Goal: Task Accomplishment & Management: Complete application form

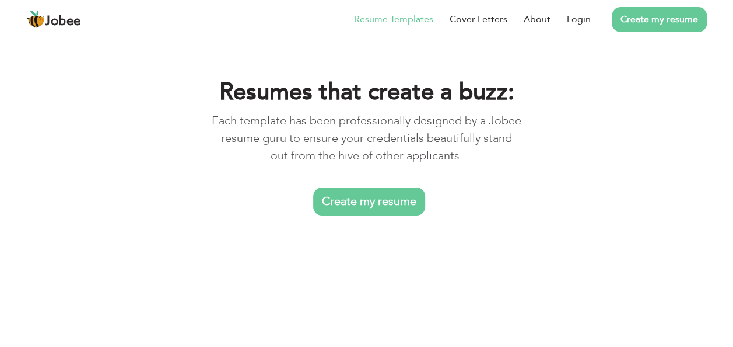
click at [382, 204] on link "Create my resume" at bounding box center [369, 201] width 112 height 28
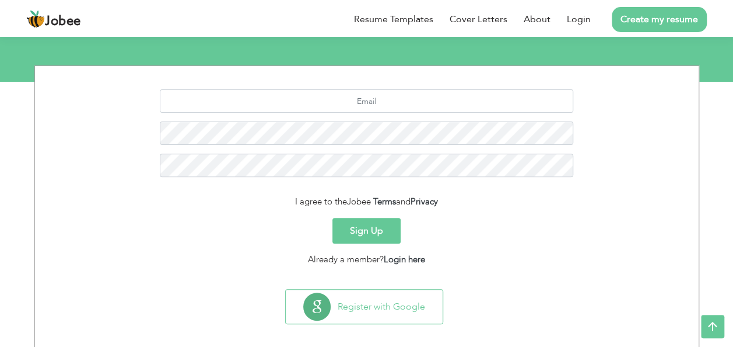
scroll to position [138, 0]
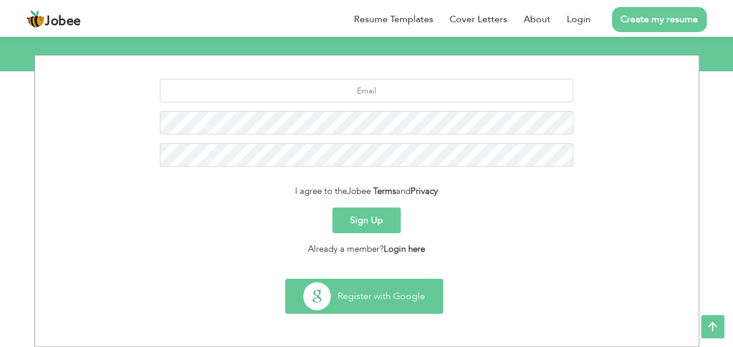
click at [387, 288] on button "Register with Google" at bounding box center [364, 296] width 157 height 34
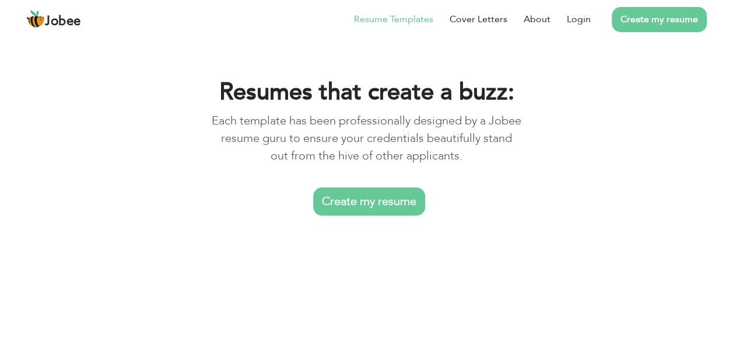
click at [358, 201] on link "Create my resume" at bounding box center [369, 201] width 112 height 28
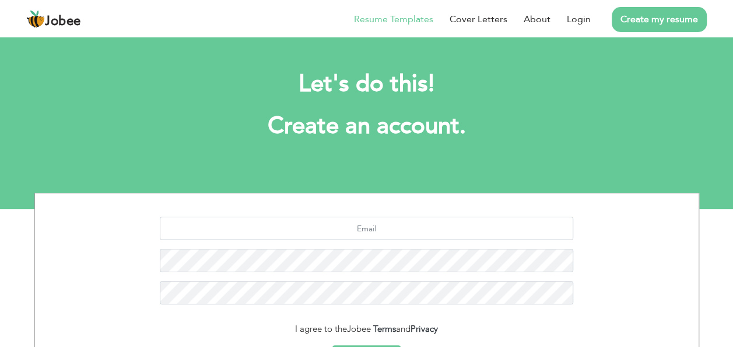
click at [403, 12] on link "Resume Templates" at bounding box center [393, 19] width 79 height 14
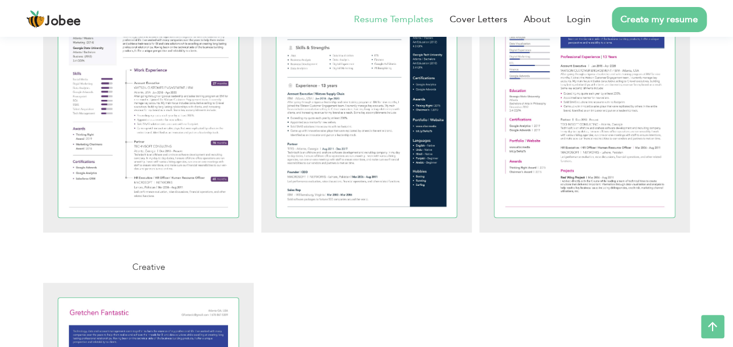
scroll to position [2576, 0]
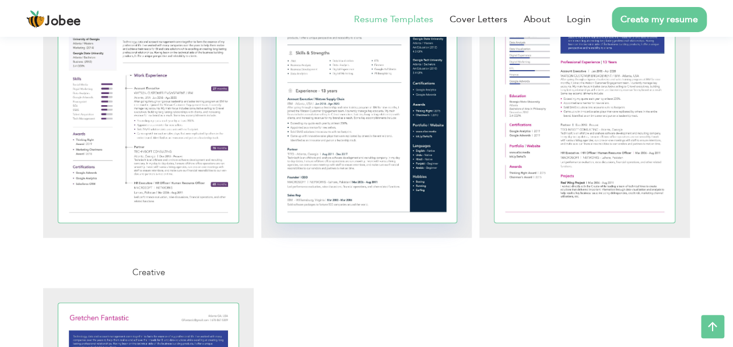
click at [425, 124] on div at bounding box center [367, 105] width 181 height 234
click at [389, 140] on div at bounding box center [367, 105] width 181 height 234
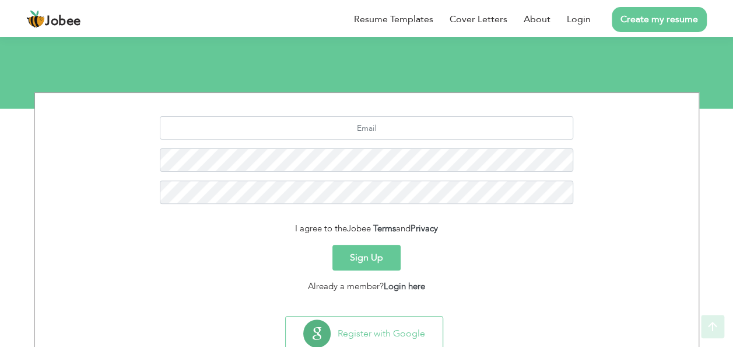
scroll to position [138, 0]
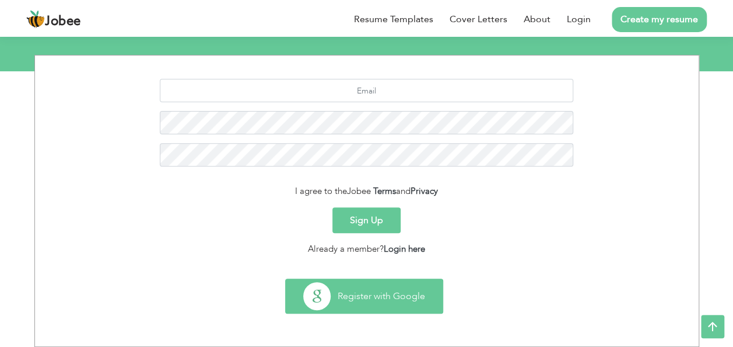
click at [382, 294] on button "Register with Google" at bounding box center [364, 296] width 157 height 34
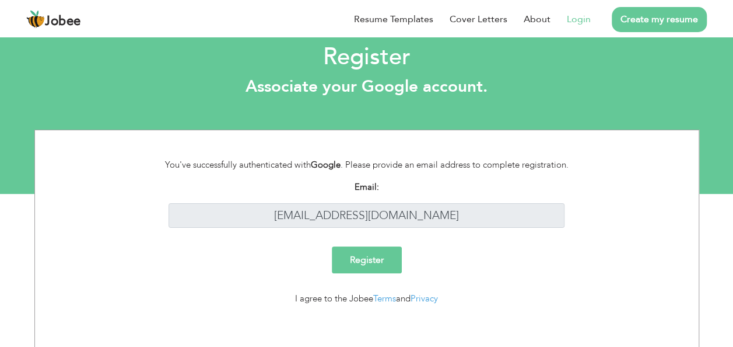
scroll to position [21, 0]
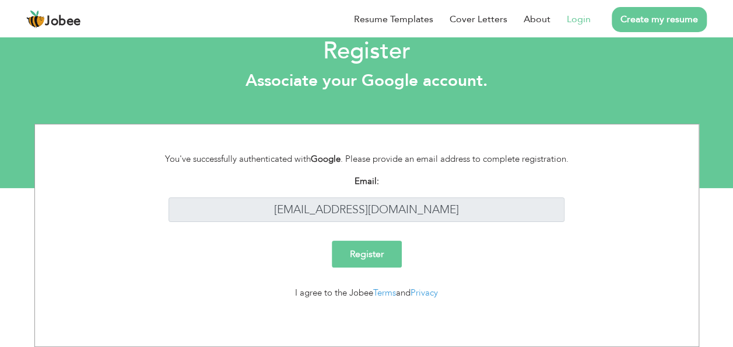
click at [369, 254] on input "Register" at bounding box center [367, 253] width 70 height 27
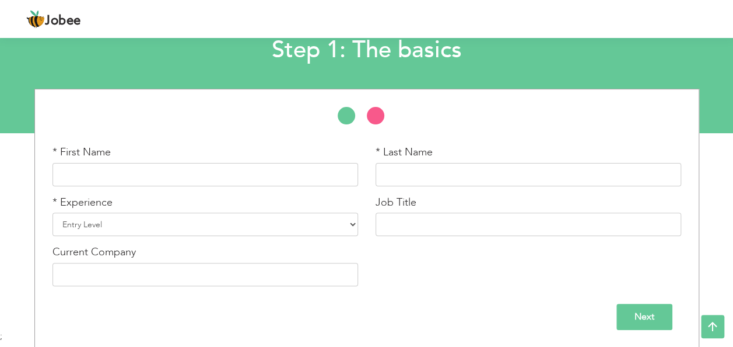
scroll to position [76, 0]
click at [267, 178] on input "text" at bounding box center [206, 174] width 306 height 23
type input "Aqsa"
type input "Zahoor"
type input "Evamp & Saanga"
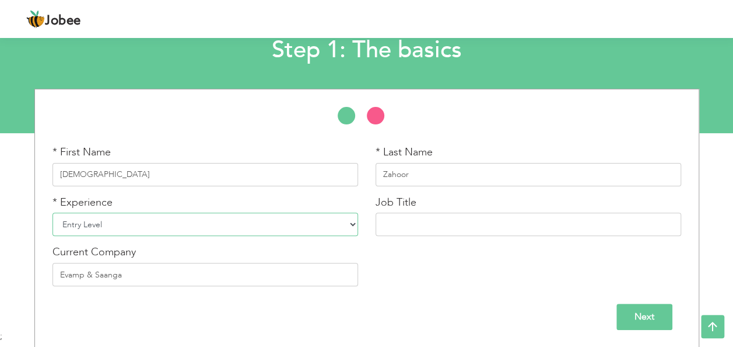
click at [216, 219] on select "Entry Level Less than 1 Year 1 Year 2 Years 3 Years 4 Years 5 Years 6 Years 7 Y…" at bounding box center [206, 223] width 306 height 23
select select "6"
click at [53, 212] on select "Entry Level Less than 1 Year 1 Year 2 Years 3 Years 4 Years 5 Years 6 Years 7 Y…" at bounding box center [206, 223] width 306 height 23
click at [426, 232] on input "text" at bounding box center [529, 223] width 306 height 23
type input "s"
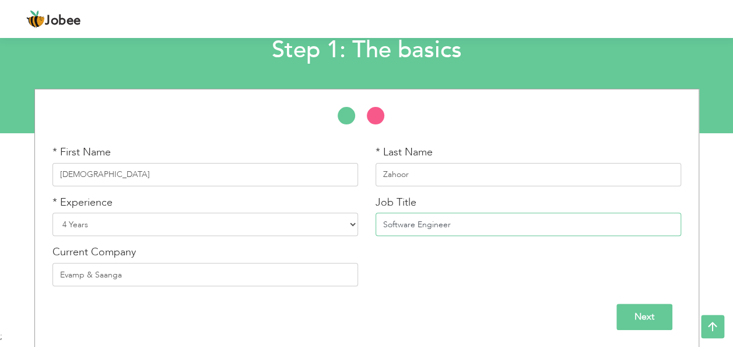
type input "Software Engineer"
click at [630, 321] on input "Next" at bounding box center [645, 316] width 56 height 26
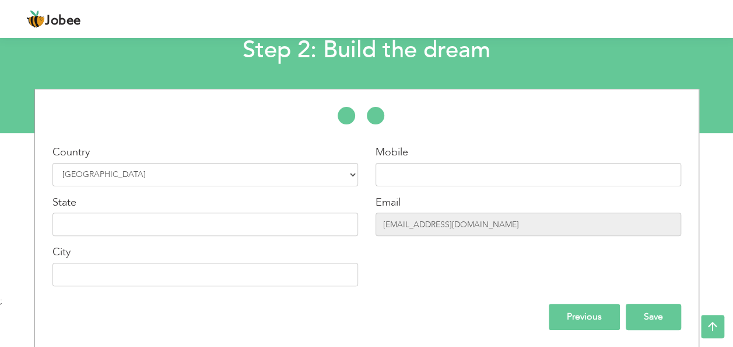
click at [649, 315] on input "Save" at bounding box center [653, 316] width 55 height 26
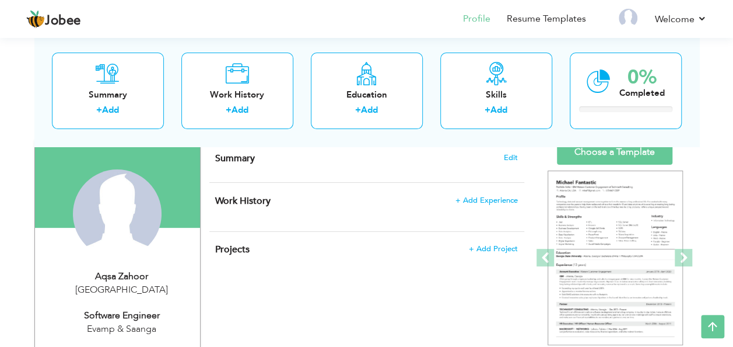
scroll to position [64, 0]
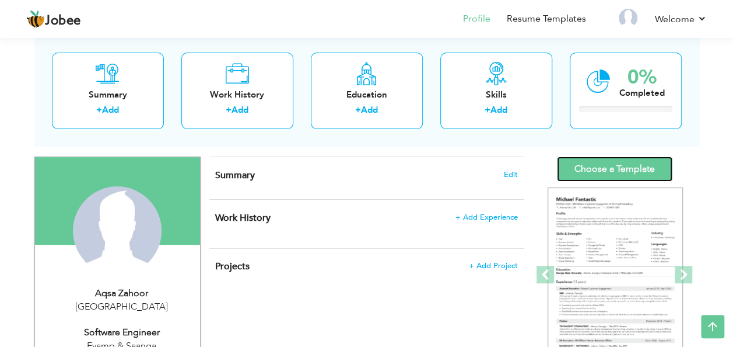
click at [615, 163] on link "Choose a Template" at bounding box center [615, 168] width 116 height 25
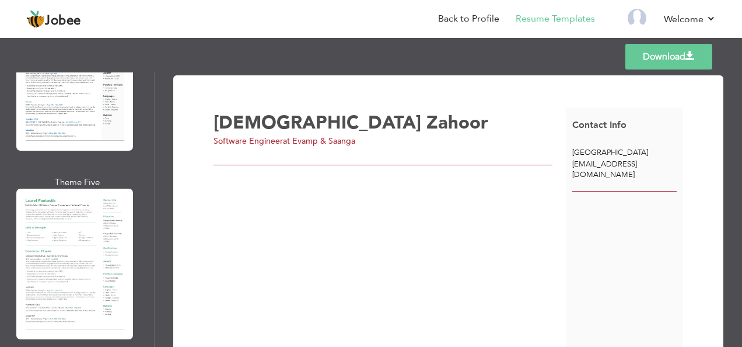
scroll to position [726, 0]
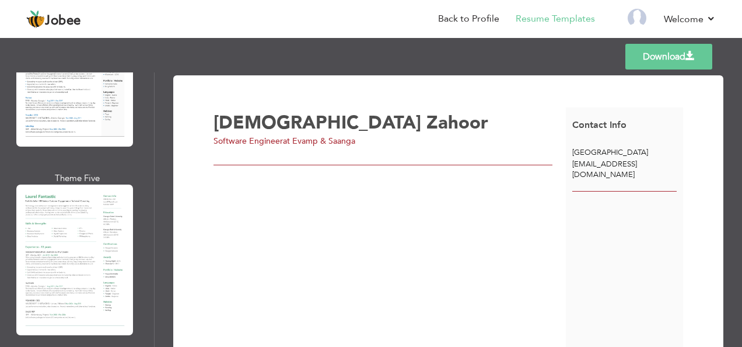
click at [31, 267] on div "Professional Themes Theme One Theme Two Theme Three Theme Four" at bounding box center [371, 209] width 742 height 274
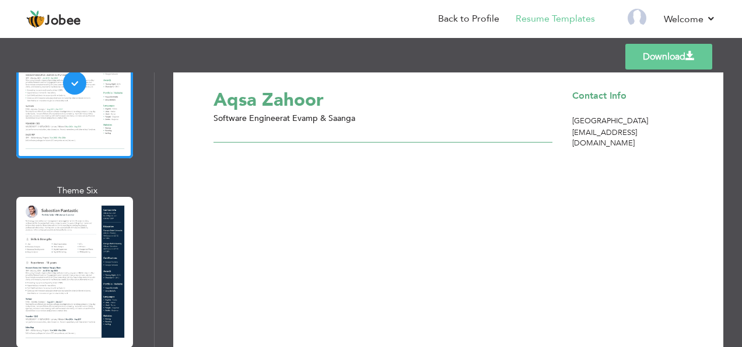
scroll to position [0, 0]
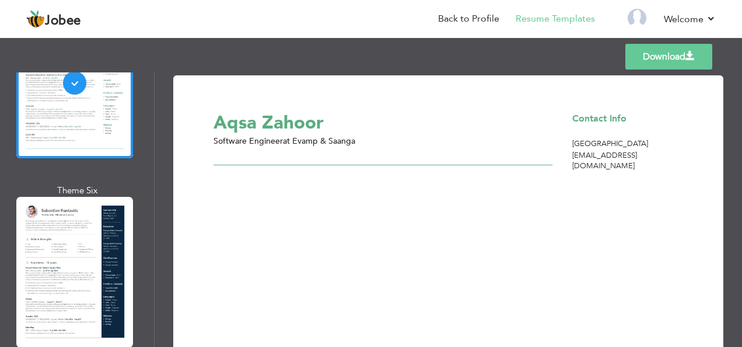
click at [302, 127] on div "Aqsa Zahoor" at bounding box center [390, 123] width 366 height 26
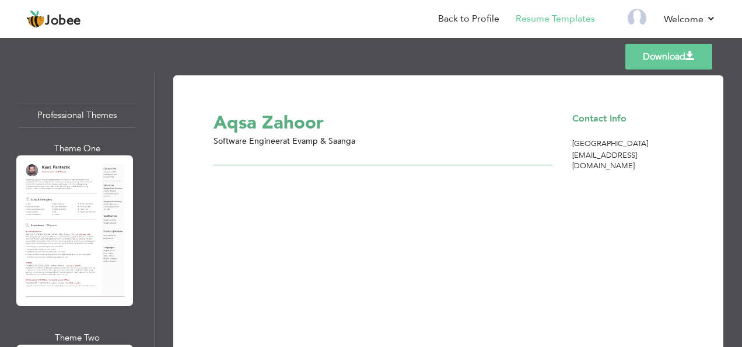
click at [434, 207] on div "Aqsa Zahoor Software Engineer at Evamp & Saanga" at bounding box center [390, 237] width 352 height 260
click at [392, 156] on div at bounding box center [384, 160] width 340 height 9
click at [475, 20] on link "Back to Profile" at bounding box center [468, 18] width 61 height 13
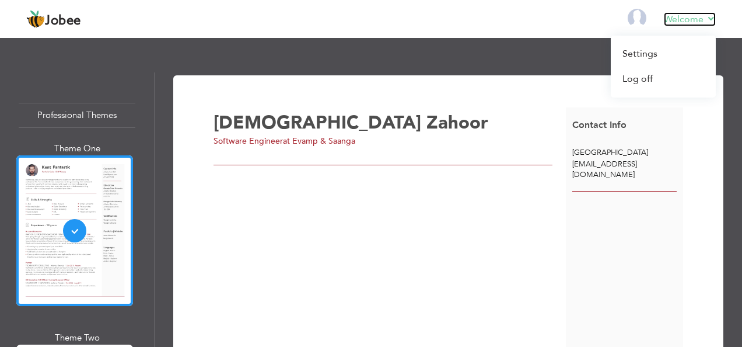
click at [712, 19] on link "Welcome" at bounding box center [690, 19] width 52 height 14
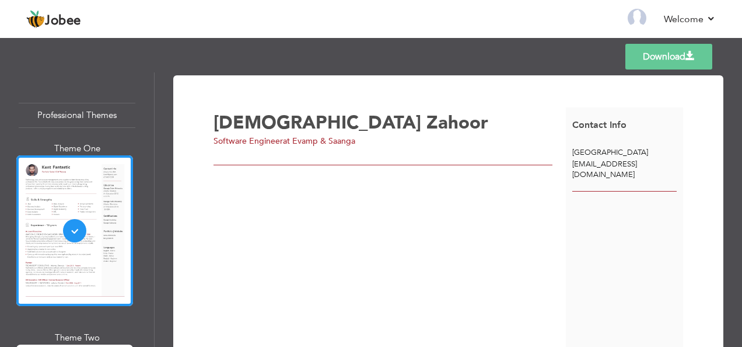
click at [565, 21] on nav "Back to Profile Resume Templates Resume Templates Cover Letters About My Resume…" at bounding box center [371, 20] width 690 height 32
click at [637, 11] on img at bounding box center [637, 18] width 19 height 19
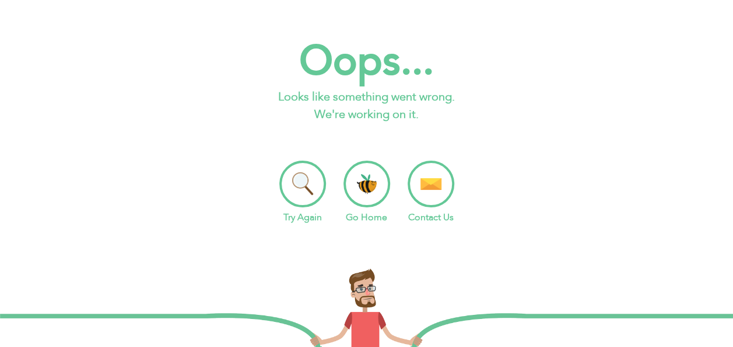
click at [373, 187] on li "Go Home" at bounding box center [367, 192] width 47 height 64
click at [365, 188] on li "Go Home" at bounding box center [367, 192] width 47 height 64
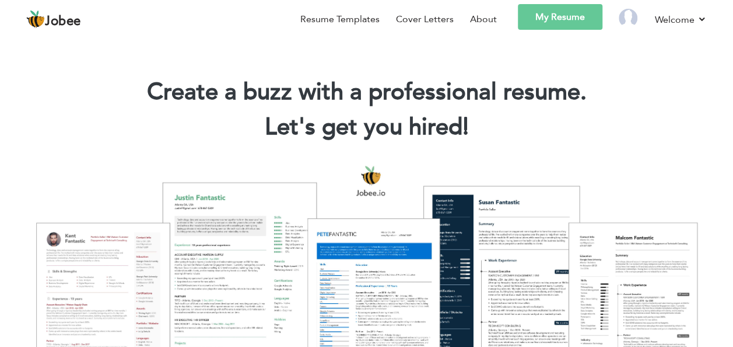
click at [240, 274] on div at bounding box center [367, 278] width 716 height 253
click at [338, 15] on link "Resume Templates" at bounding box center [340, 19] width 79 height 14
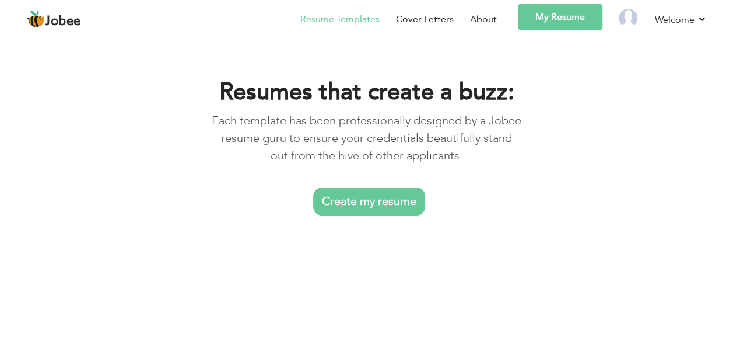
click at [354, 201] on link "Create my resume" at bounding box center [369, 201] width 112 height 28
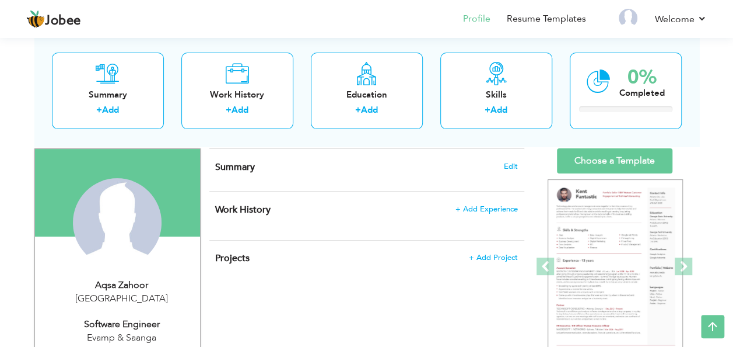
scroll to position [70, 0]
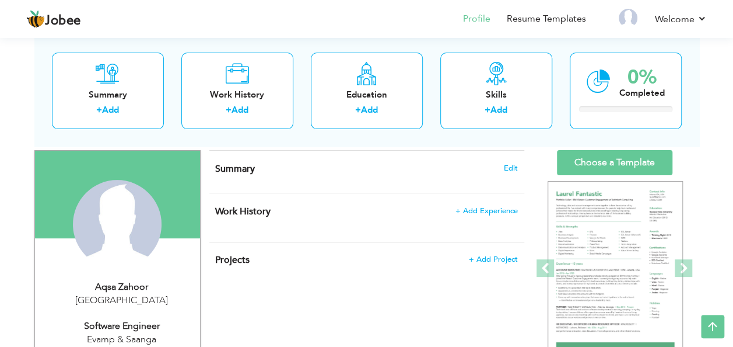
click at [617, 245] on img at bounding box center [615, 268] width 135 height 175
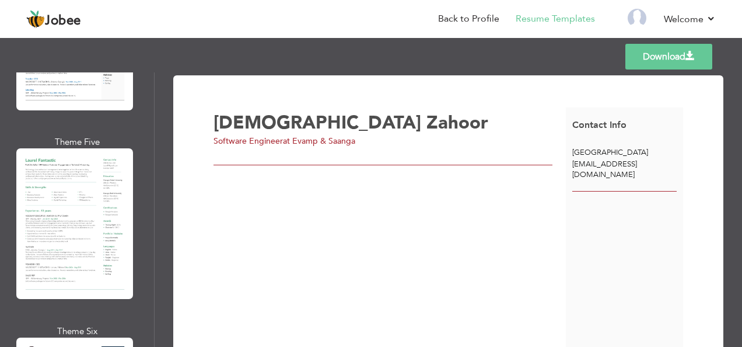
scroll to position [763, 0]
click at [51, 232] on div "Professional Themes Theme One Theme Two Theme Three Theme Four" at bounding box center [371, 209] width 742 height 274
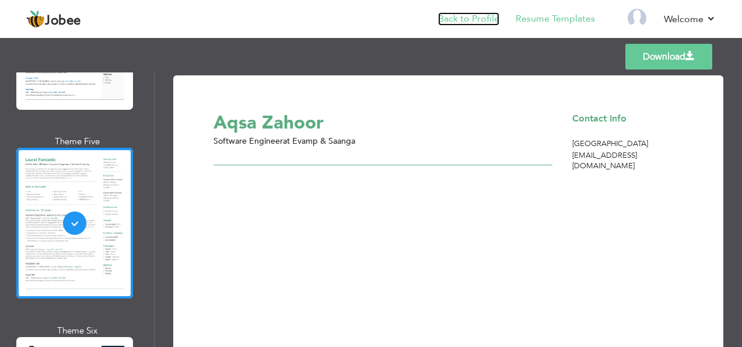
click at [456, 24] on link "Back to Profile" at bounding box center [468, 18] width 61 height 13
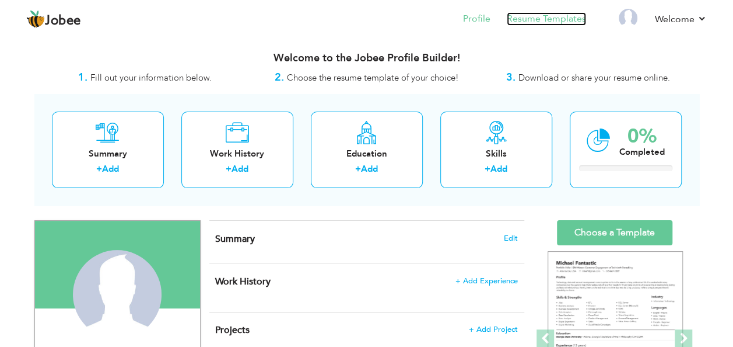
click at [543, 13] on link "Resume Templates" at bounding box center [546, 18] width 79 height 13
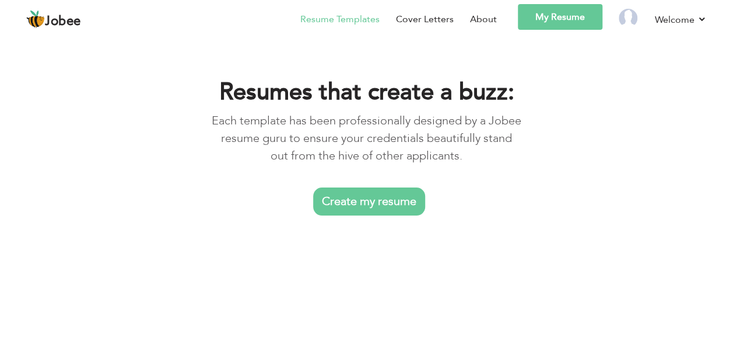
click at [357, 20] on link "Resume Templates" at bounding box center [340, 19] width 79 height 14
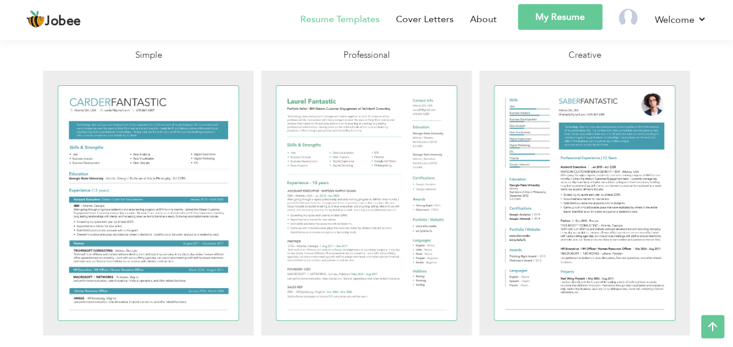
scroll to position [2170, 0]
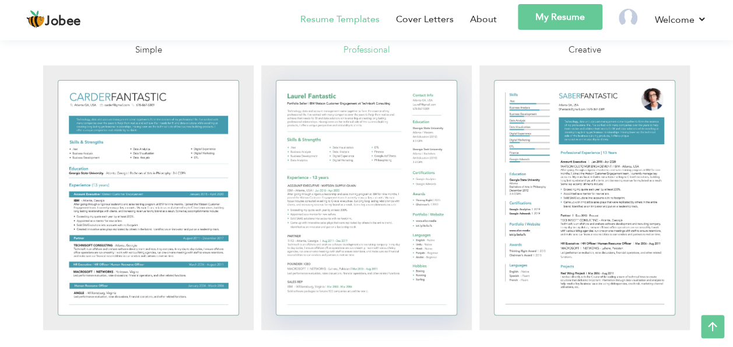
click at [336, 135] on div at bounding box center [367, 198] width 181 height 234
